Goal: Task Accomplishment & Management: Manage account settings

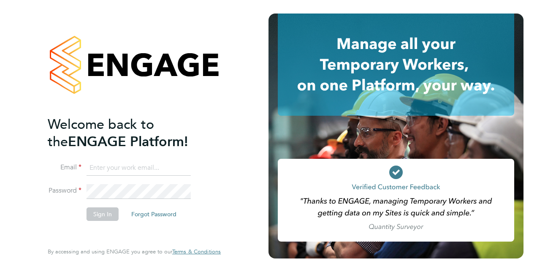
type input "Andrew.wood@justice.gov.uk"
click at [100, 217] on button "Sign In" at bounding box center [103, 214] width 32 height 14
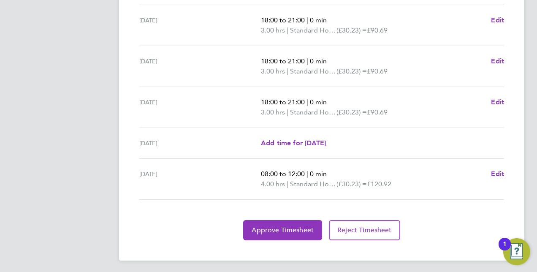
scroll to position [347, 0]
click at [269, 228] on span "Approve Timesheet" at bounding box center [283, 229] width 62 height 8
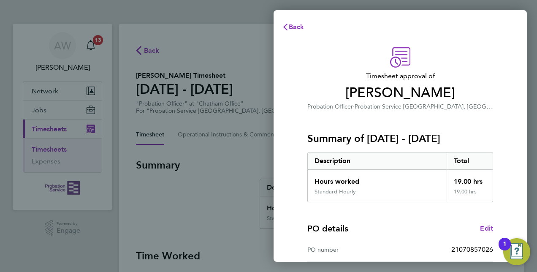
scroll to position [132, 0]
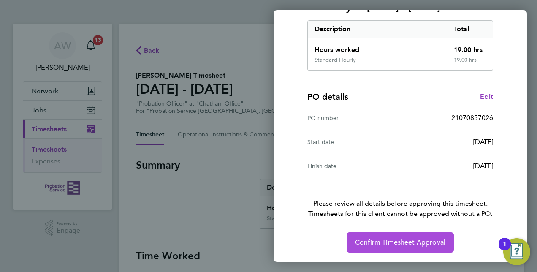
click at [415, 244] on span "Confirm Timesheet Approval" at bounding box center [400, 242] width 90 height 8
